Goal: Information Seeking & Learning: Learn about a topic

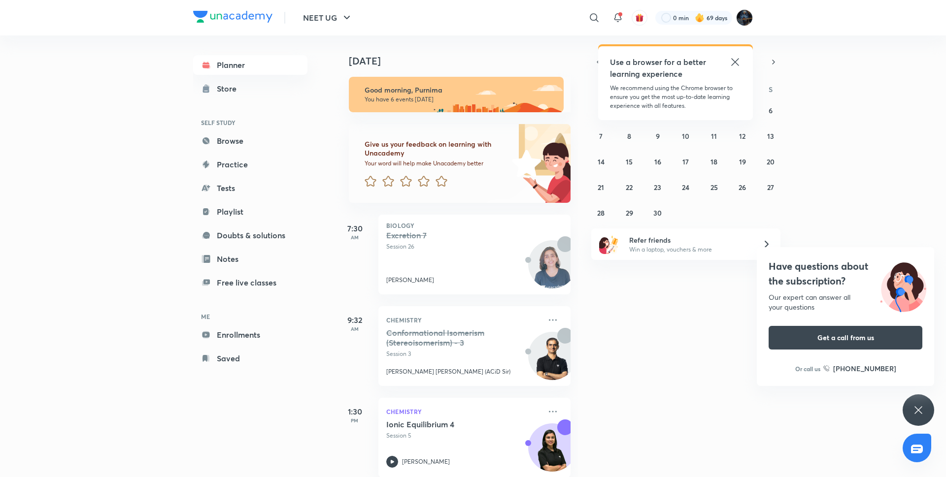
click at [736, 66] on icon at bounding box center [735, 62] width 12 height 12
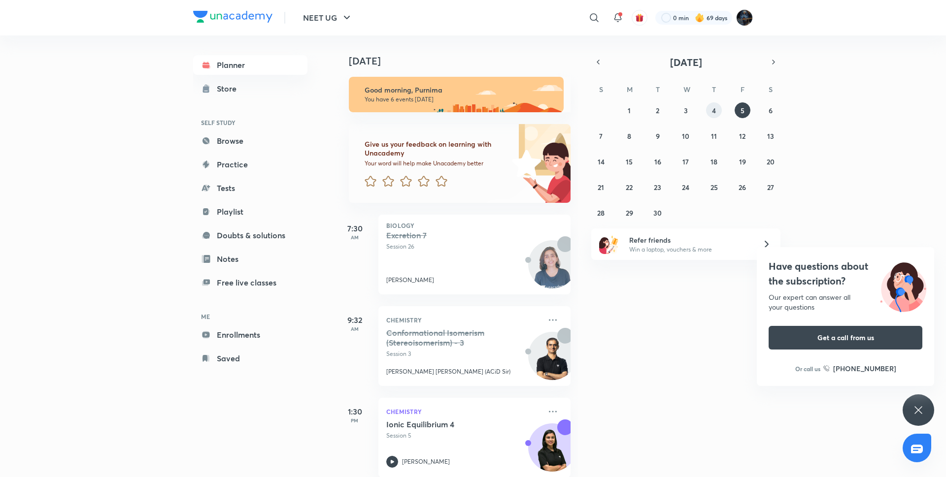
click at [706, 112] on button "4" at bounding box center [714, 110] width 16 height 16
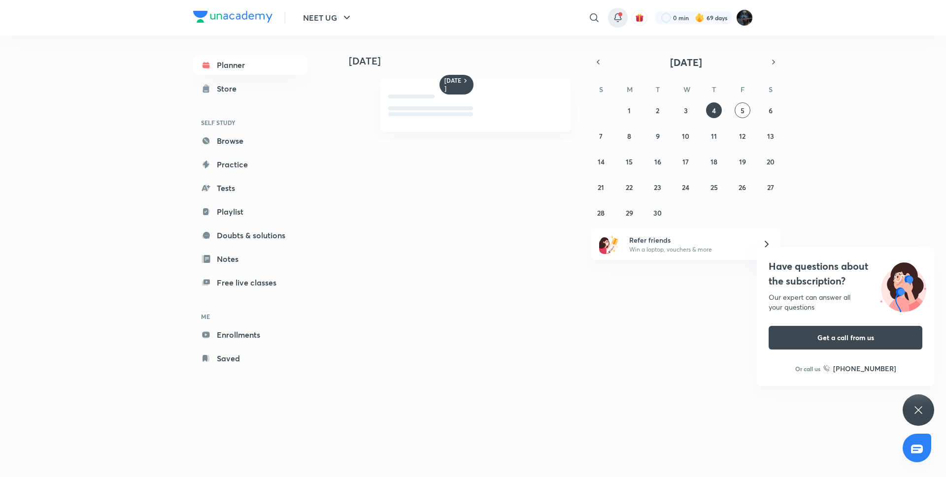
click at [620, 18] on icon at bounding box center [617, 17] width 6 height 6
click at [602, 304] on div "[DATE] [DATE] [DATE] S M T W T F S 31 1 2 3 4 5 6 7 8 9 10 11 12 13 14 15 16 17…" at bounding box center [544, 246] width 418 height 422
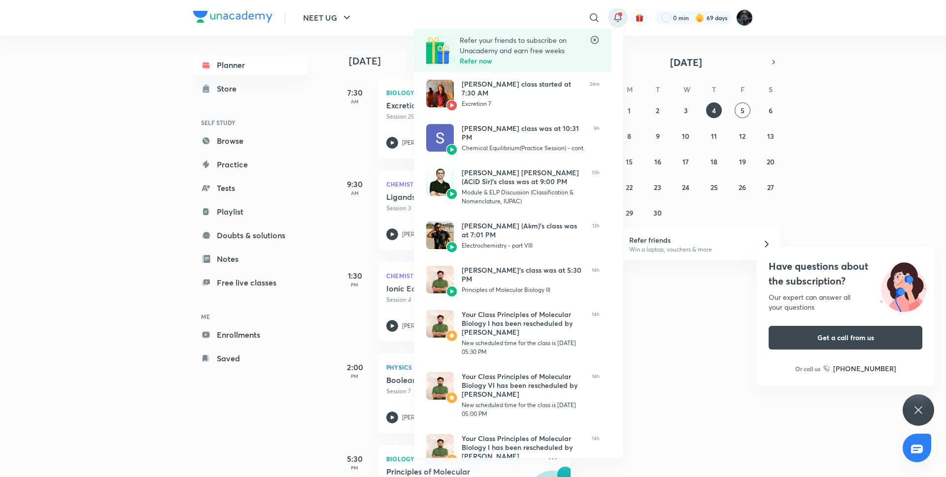
click at [655, 295] on div at bounding box center [473, 238] width 946 height 477
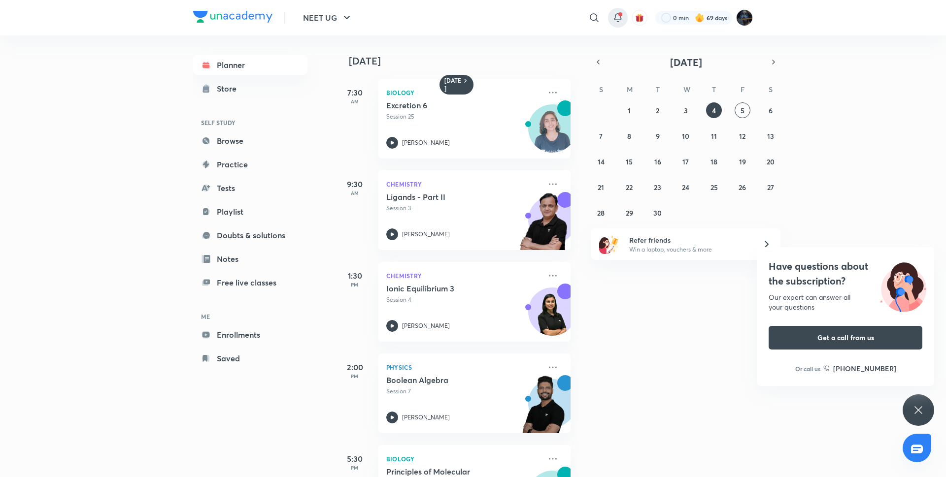
click at [621, 18] on icon at bounding box center [618, 18] width 12 height 12
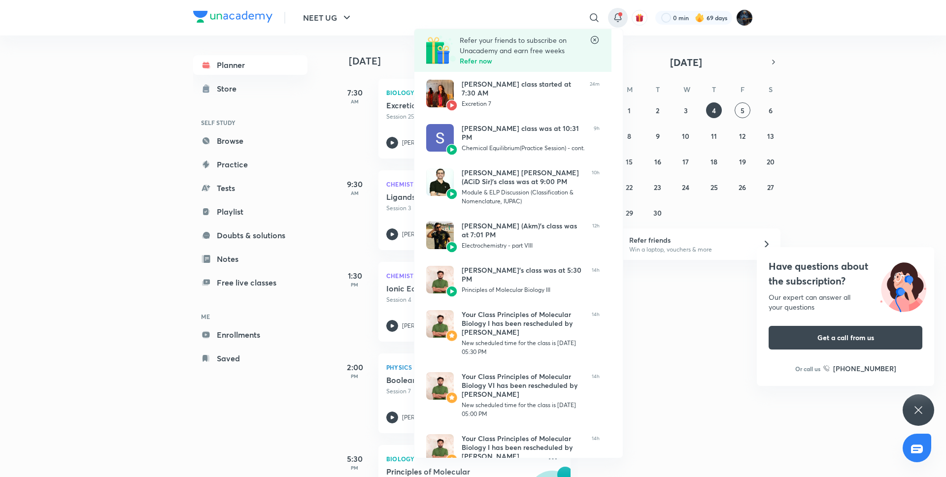
click at [659, 340] on div at bounding box center [473, 238] width 946 height 477
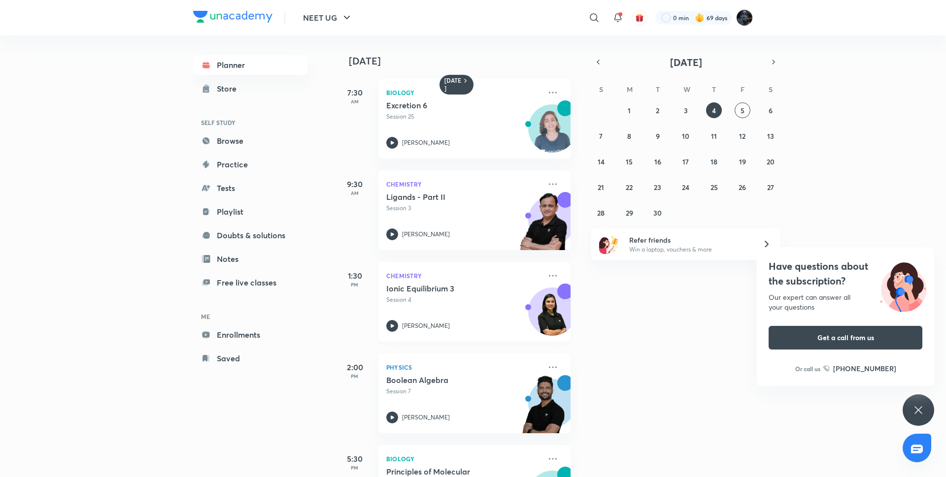
click at [390, 328] on icon at bounding box center [392, 326] width 12 height 12
